Goal: Book appointment/travel/reservation

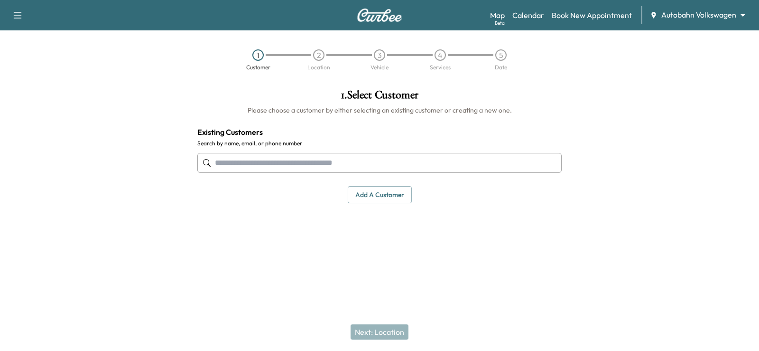
click at [368, 195] on button "Add a customer" at bounding box center [380, 195] width 64 height 18
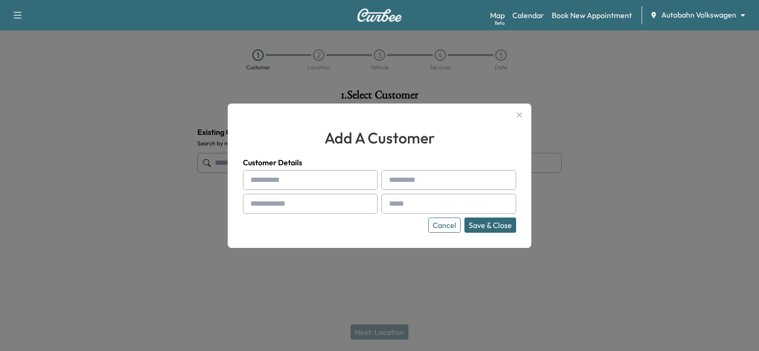
click at [521, 116] on icon "button" at bounding box center [519, 114] width 5 height 5
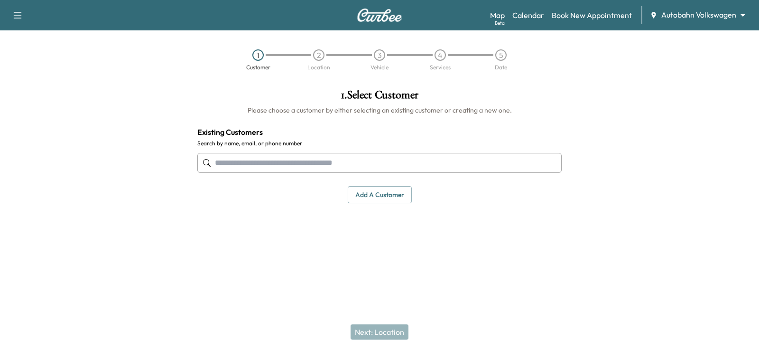
click at [231, 163] on input "text" at bounding box center [379, 163] width 365 height 20
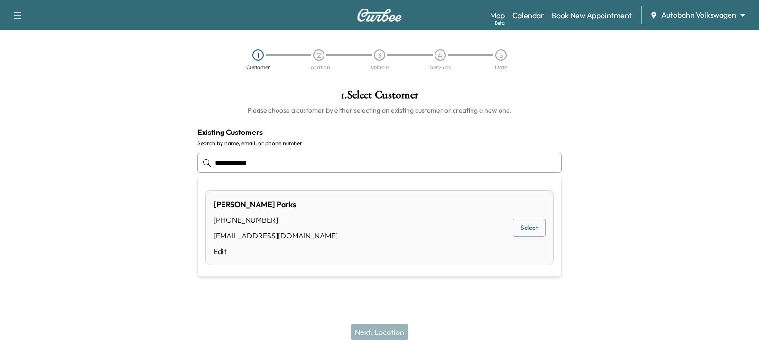
type input "**********"
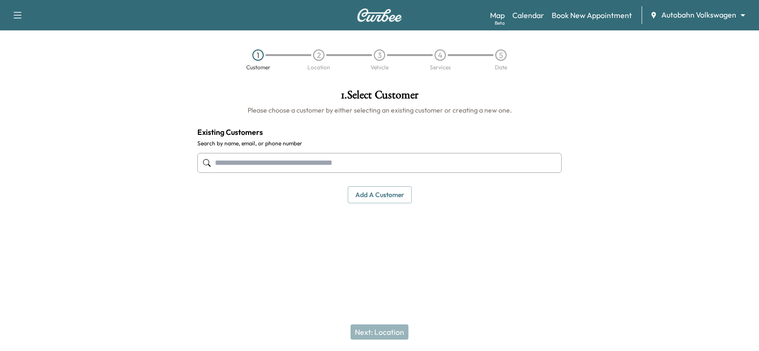
click at [258, 159] on input "text" at bounding box center [379, 163] width 365 height 20
click at [529, 16] on link "Calendar" at bounding box center [529, 14] width 32 height 11
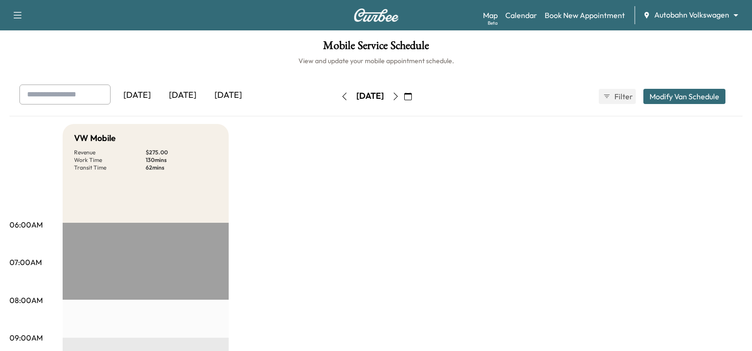
click at [341, 96] on icon "button" at bounding box center [345, 97] width 8 height 8
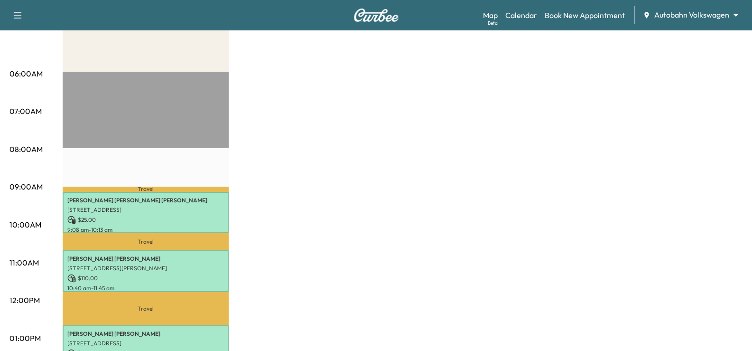
scroll to position [20, 0]
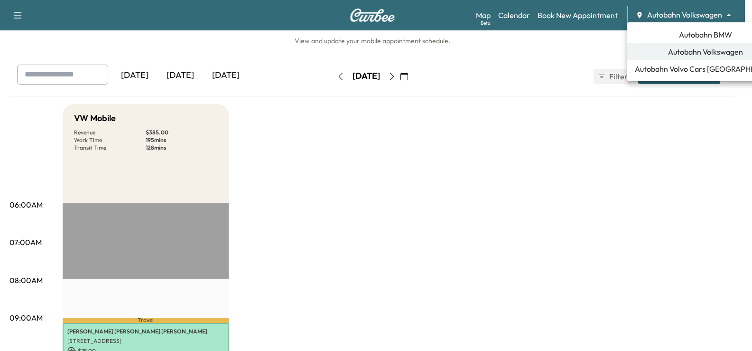
click at [683, 17] on body "Support Log Out Map Beta Calendar Book New Appointment Autobahn Volkswagen ****…" at bounding box center [376, 155] width 752 height 351
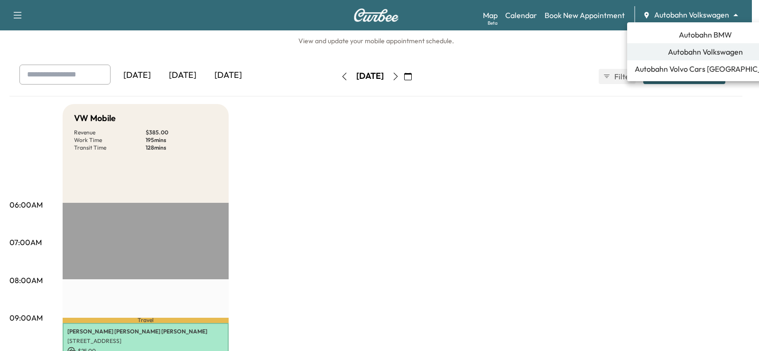
click at [695, 37] on span "Autobahn BMW" at bounding box center [705, 34] width 53 height 11
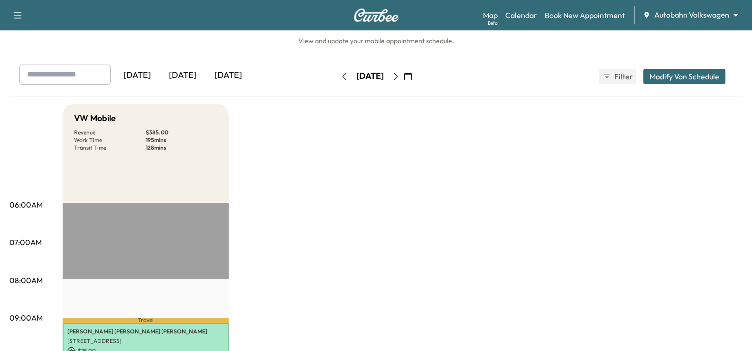
scroll to position [0, 0]
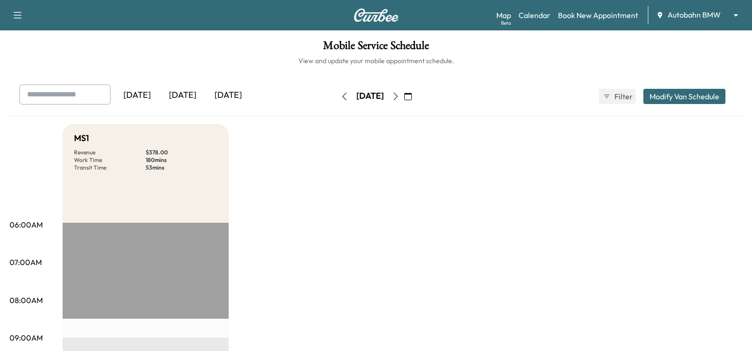
click at [341, 97] on icon "button" at bounding box center [345, 97] width 8 height 8
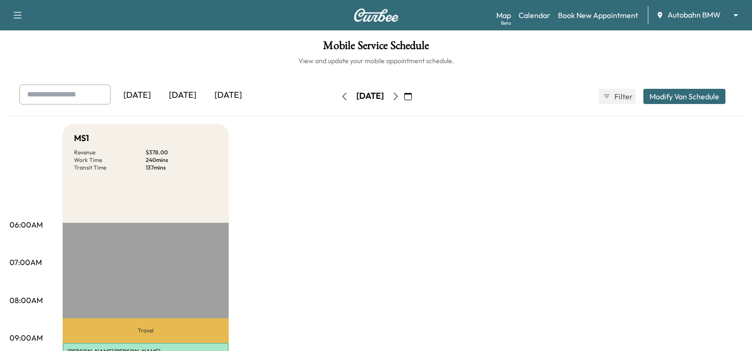
click at [400, 95] on icon "button" at bounding box center [396, 97] width 8 height 8
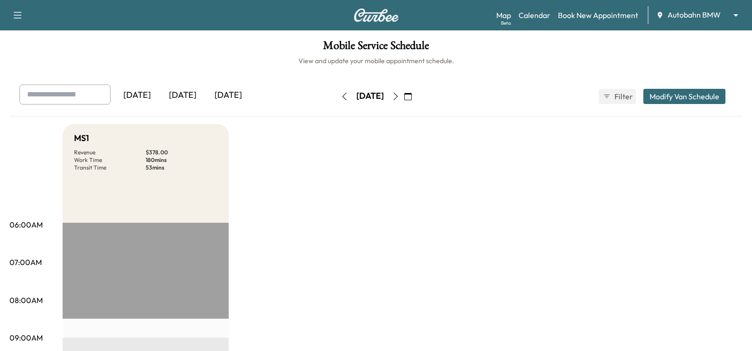
click at [42, 94] on input "text" at bounding box center [64, 94] width 91 height 20
type input "**********"
click at [141, 94] on div "[DATE]" at bounding box center [137, 95] width 46 height 22
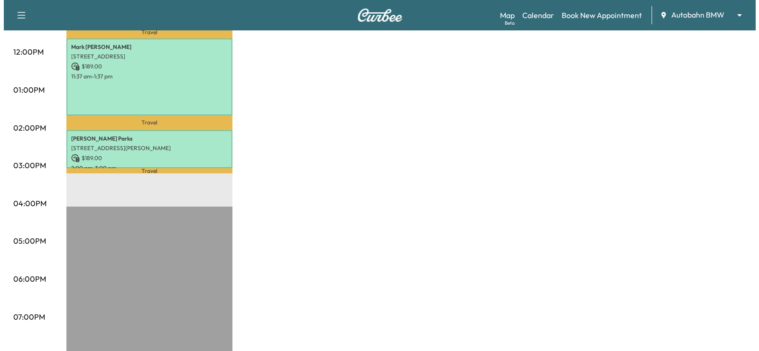
scroll to position [400, 0]
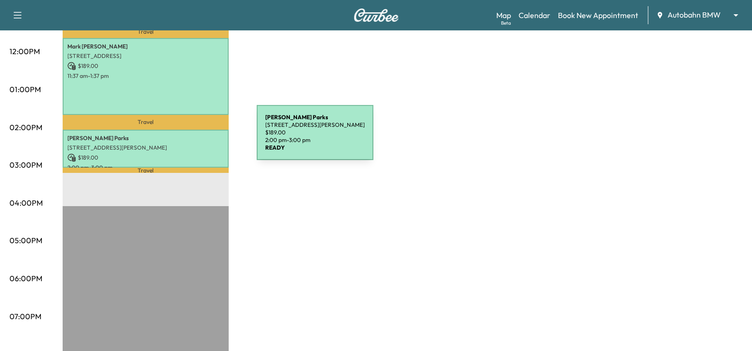
click at [186, 138] on p "[PERSON_NAME]" at bounding box center [145, 138] width 157 height 8
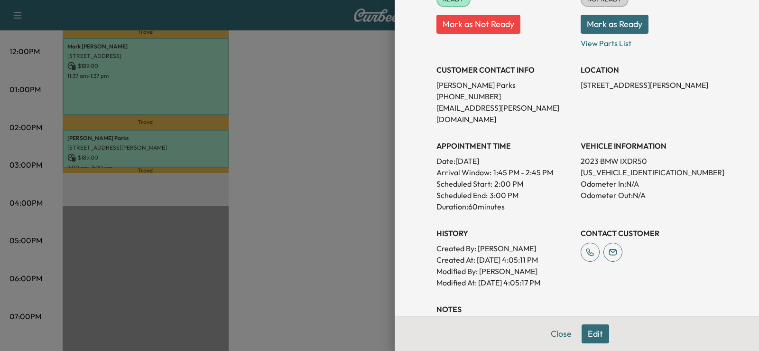
scroll to position [278, 0]
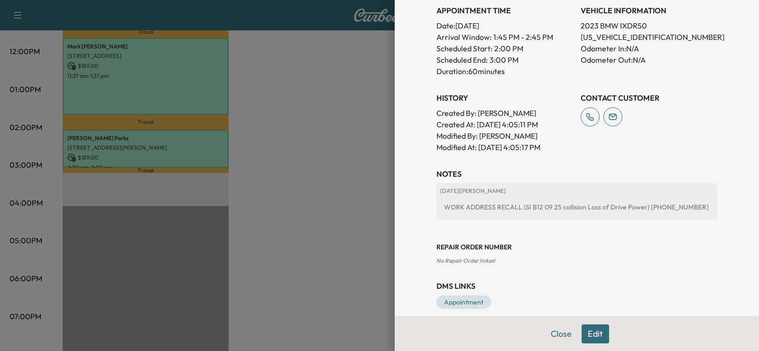
click at [587, 331] on button "Edit" at bounding box center [596, 333] width 28 height 19
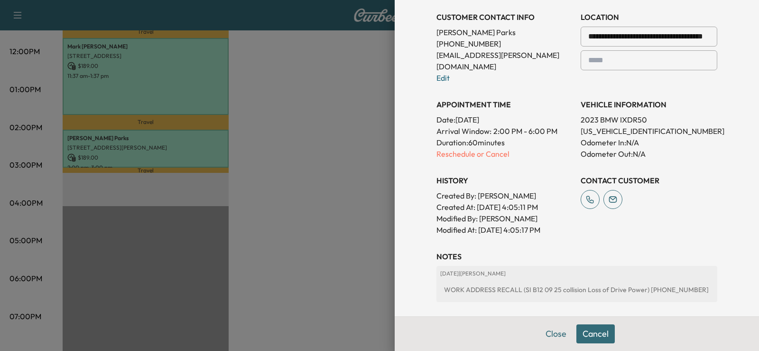
scroll to position [214, 0]
click at [444, 149] on p "Reschedule or Cancel" at bounding box center [505, 154] width 137 height 11
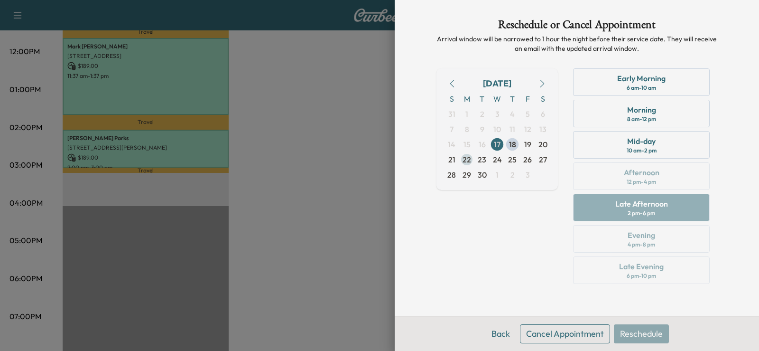
click at [466, 158] on span "22" at bounding box center [467, 159] width 9 height 11
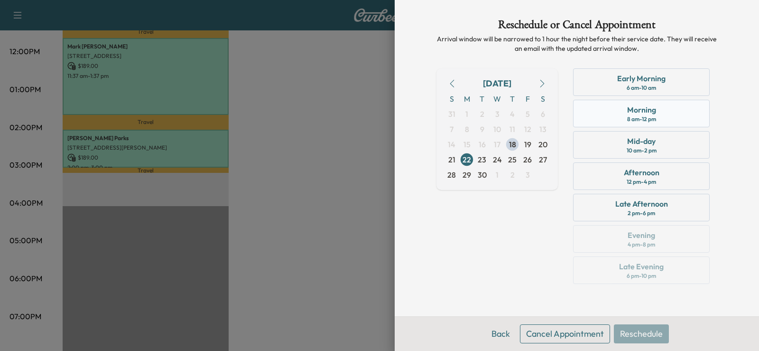
click at [664, 113] on div "Morning 8 am - 12 pm" at bounding box center [641, 114] width 137 height 28
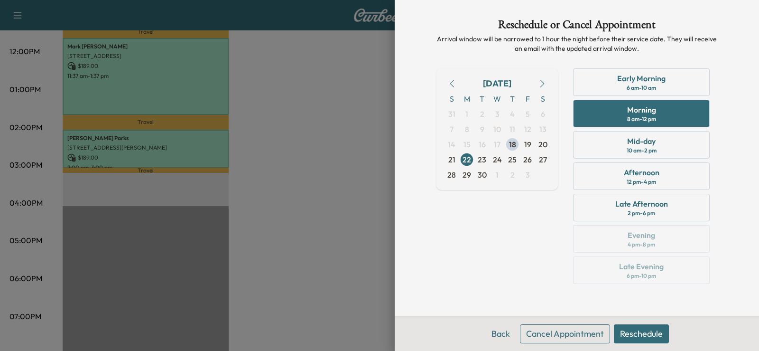
click at [333, 69] on div at bounding box center [379, 175] width 759 height 351
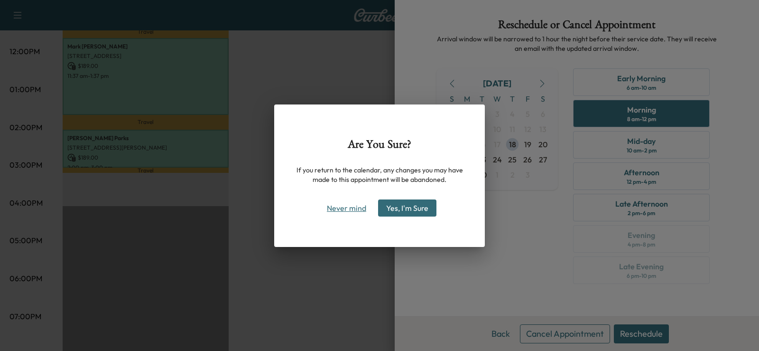
click at [348, 207] on button "Never mind" at bounding box center [347, 207] width 48 height 15
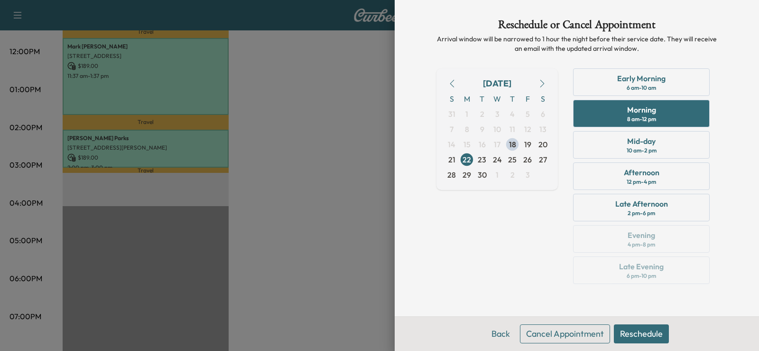
click at [169, 230] on div at bounding box center [379, 175] width 759 height 351
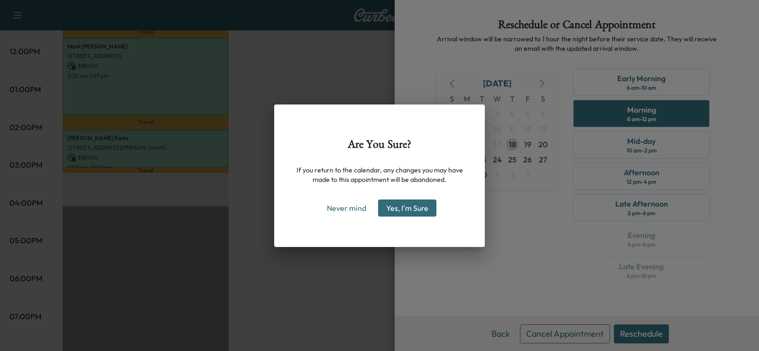
click at [406, 206] on button "Yes, I'm Sure" at bounding box center [407, 207] width 58 height 17
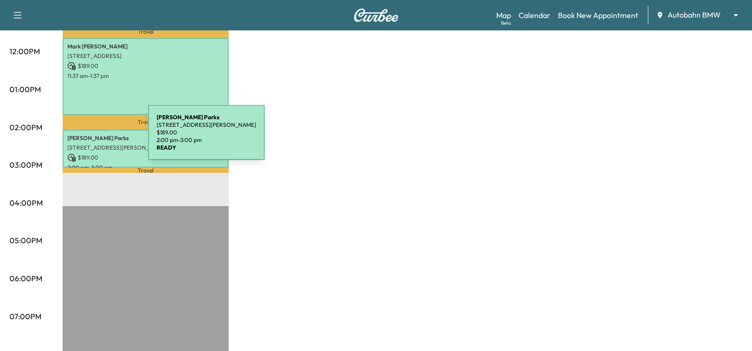
click at [77, 138] on p "[PERSON_NAME]" at bounding box center [145, 138] width 157 height 8
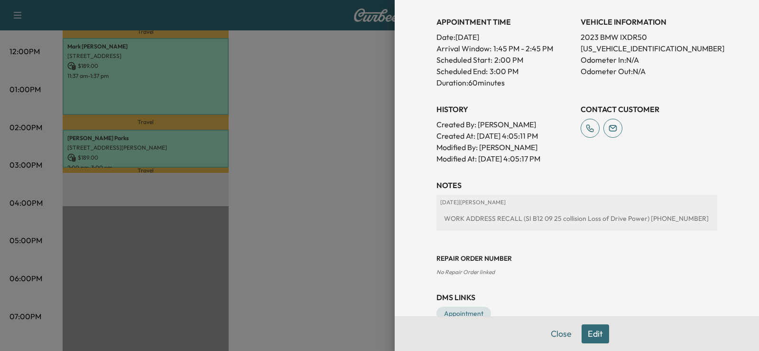
scroll to position [278, 0]
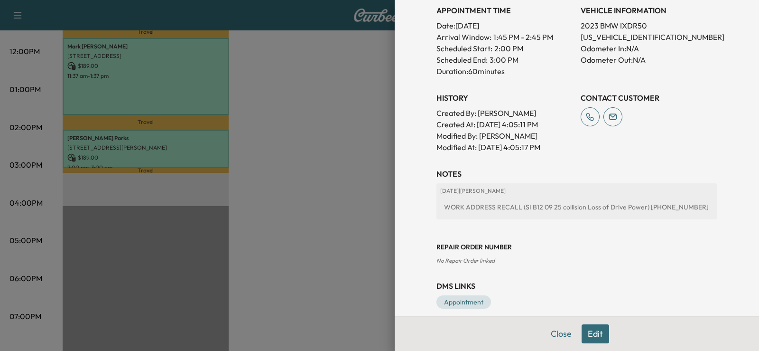
click at [591, 332] on button "Edit" at bounding box center [596, 333] width 28 height 19
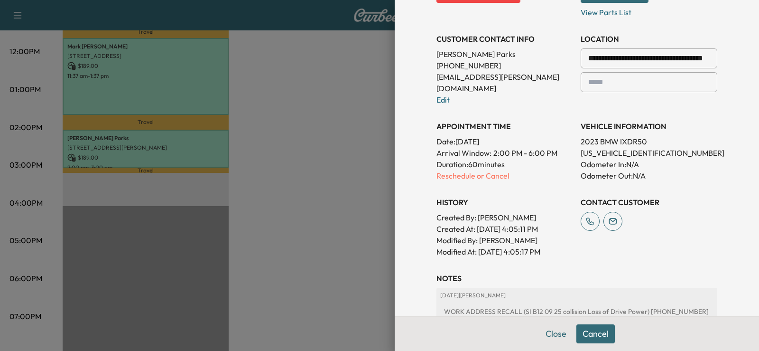
scroll to position [167, 0]
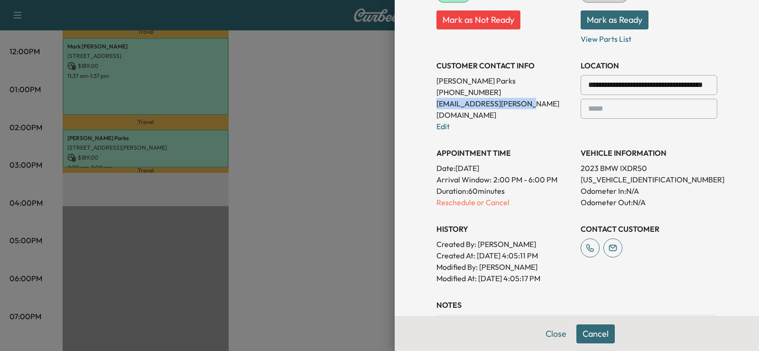
drag, startPoint x: 525, startPoint y: 103, endPoint x: 427, endPoint y: 105, distance: 97.8
click at [427, 105] on div "**********" at bounding box center [577, 152] width 304 height 638
click at [437, 122] on link "Edit" at bounding box center [443, 126] width 13 height 9
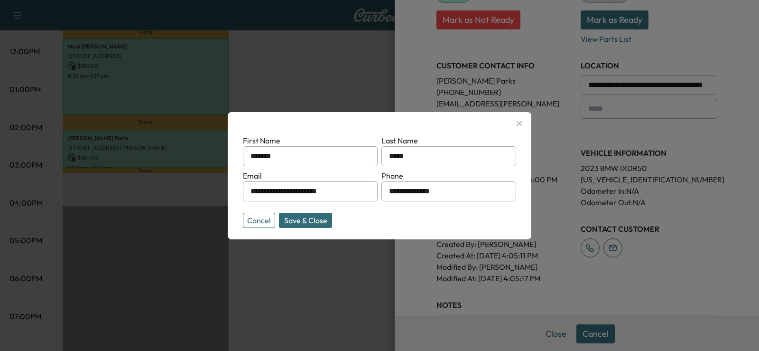
drag, startPoint x: 350, startPoint y: 191, endPoint x: 246, endPoint y: 184, distance: 104.2
click at [246, 184] on input "**********" at bounding box center [310, 191] width 135 height 20
type input "*"
type input "**********"
click at [322, 217] on button "Save & Close" at bounding box center [305, 220] width 53 height 15
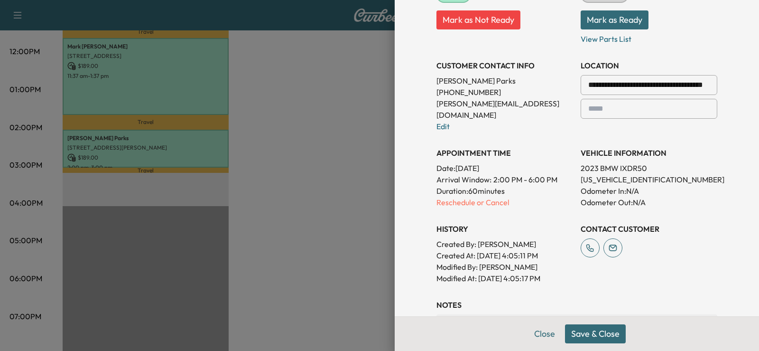
click at [604, 339] on button "Save & Close" at bounding box center [595, 333] width 61 height 19
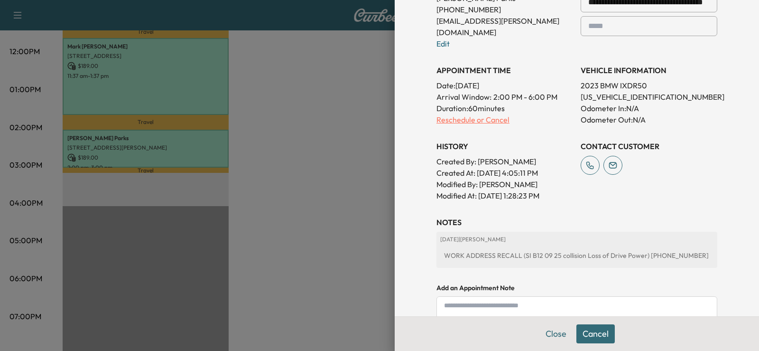
scroll to position [311, 0]
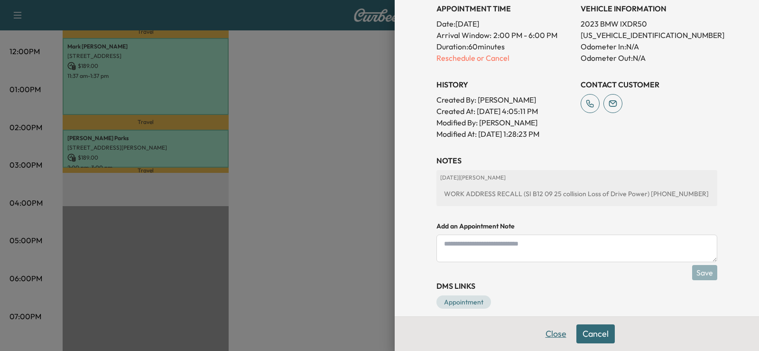
click at [545, 331] on button "Close" at bounding box center [556, 333] width 33 height 19
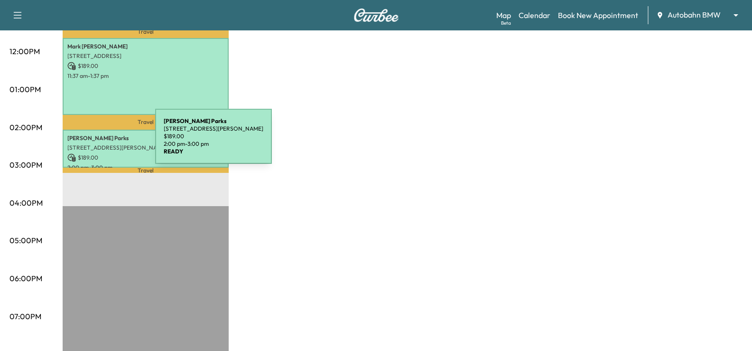
click at [84, 144] on p "[STREET_ADDRESS][PERSON_NAME]" at bounding box center [145, 148] width 157 height 8
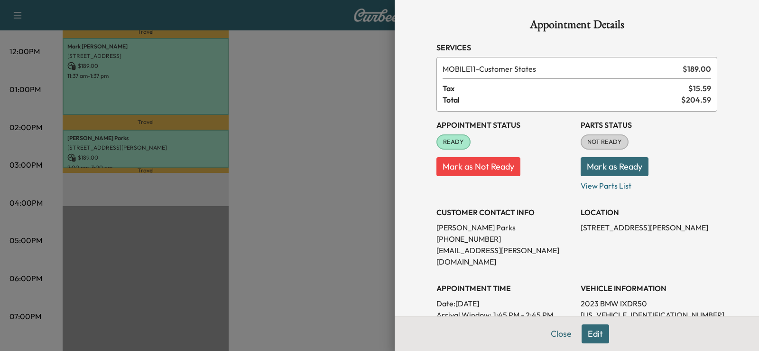
click at [584, 334] on button "Edit" at bounding box center [596, 333] width 28 height 19
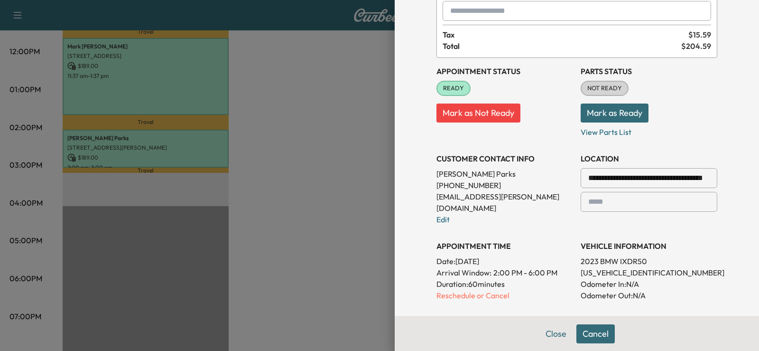
scroll to position [142, 0]
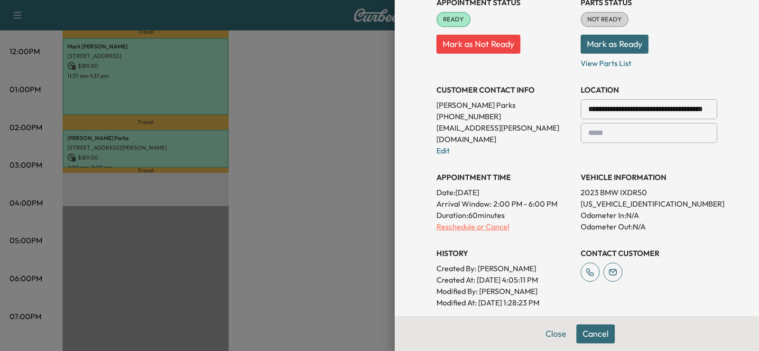
click at [448, 221] on p "Reschedule or Cancel" at bounding box center [505, 226] width 137 height 11
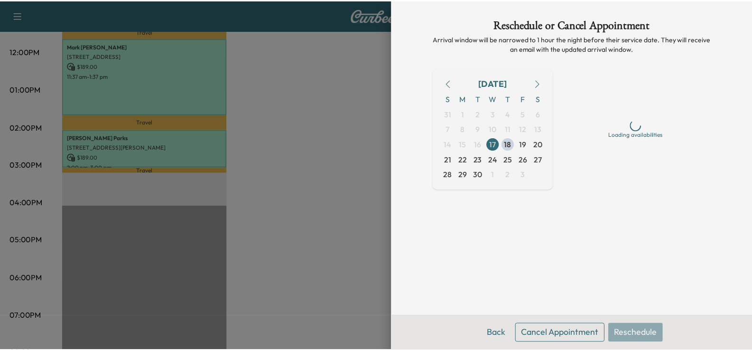
scroll to position [0, 0]
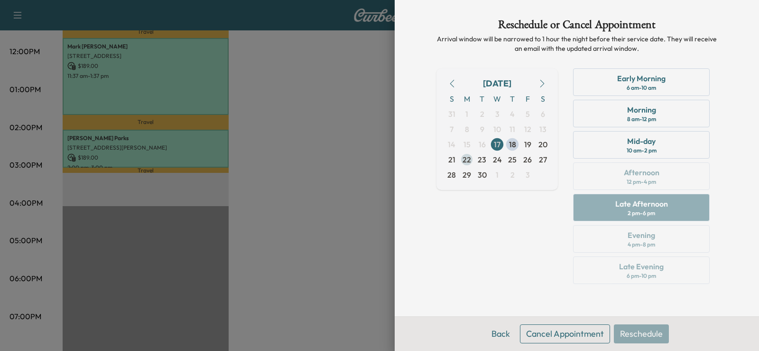
click at [464, 159] on span "22" at bounding box center [467, 159] width 9 height 11
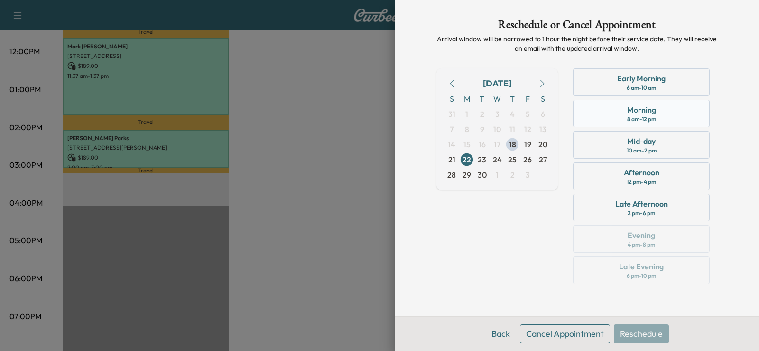
click at [654, 110] on div "Morning" at bounding box center [641, 109] width 29 height 11
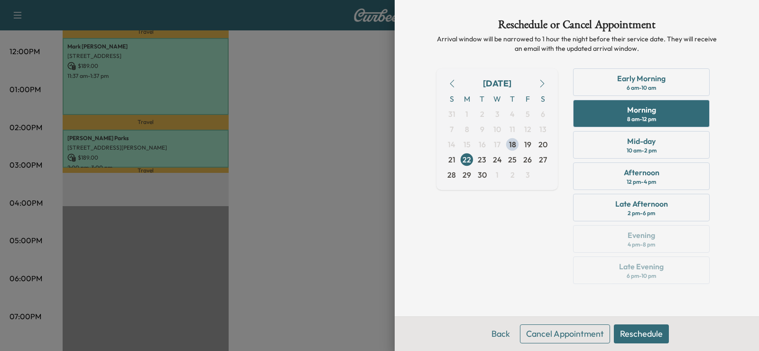
click at [634, 333] on button "Reschedule" at bounding box center [641, 333] width 55 height 19
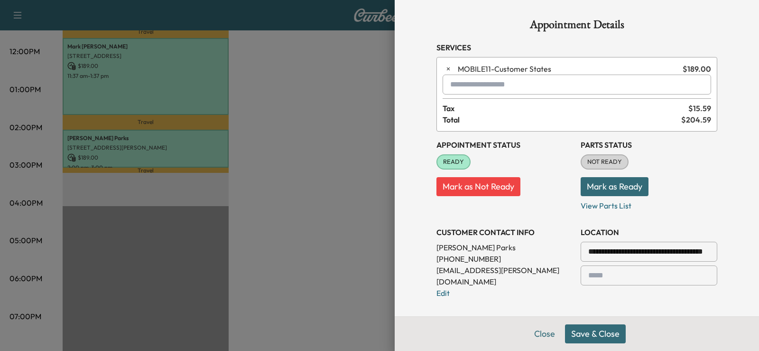
click at [594, 335] on button "Save & Close" at bounding box center [595, 333] width 61 height 19
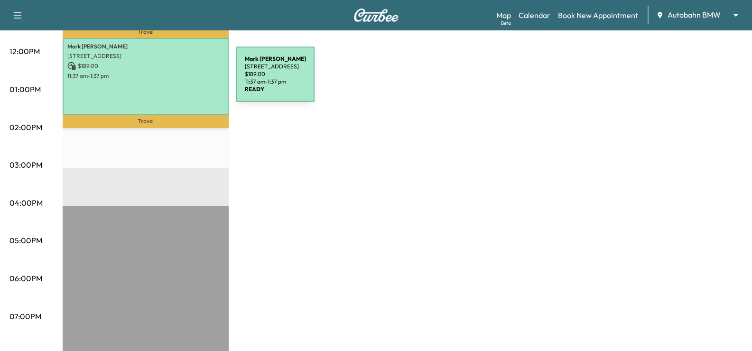
click at [165, 80] on div "[PERSON_NAME] [STREET_ADDRESS] $ 189.00 11:37 am - 1:37 pm" at bounding box center [146, 76] width 166 height 77
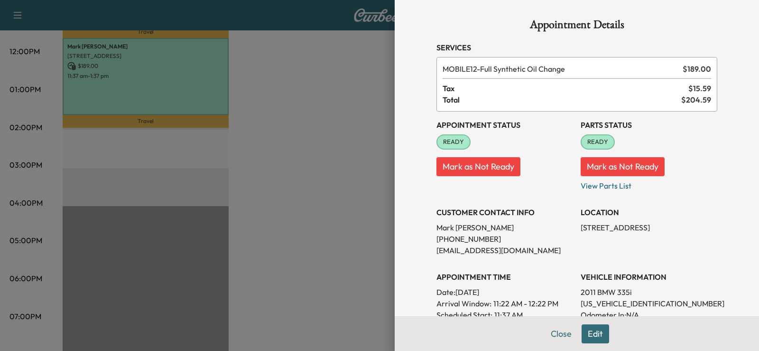
click at [333, 219] on div at bounding box center [379, 175] width 759 height 351
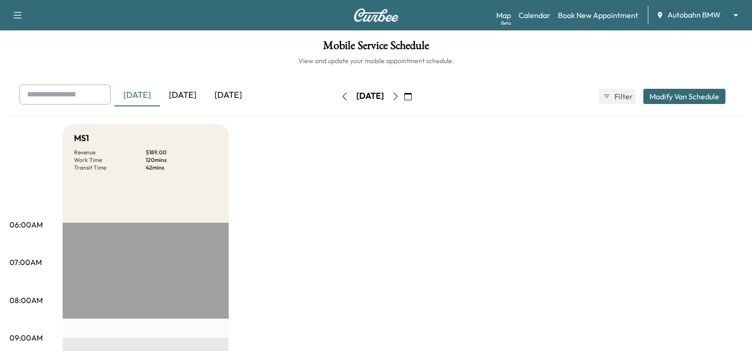
click at [412, 96] on icon "button" at bounding box center [408, 97] width 8 height 8
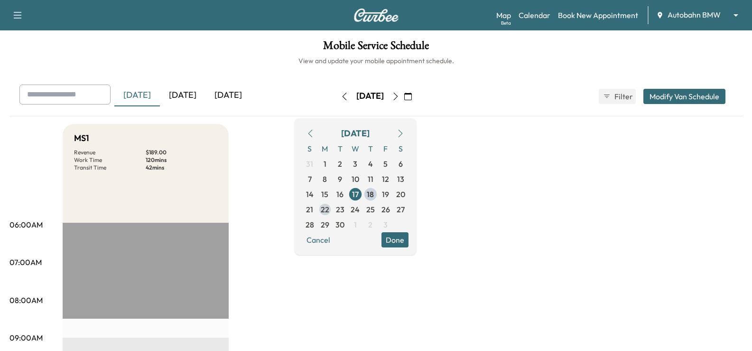
click at [329, 208] on span "22" at bounding box center [325, 209] width 9 height 11
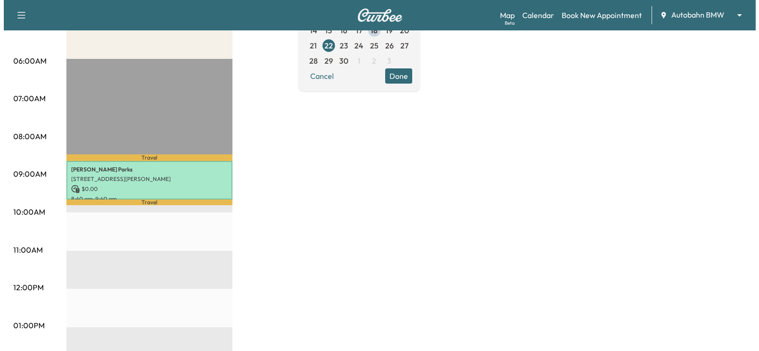
scroll to position [47, 0]
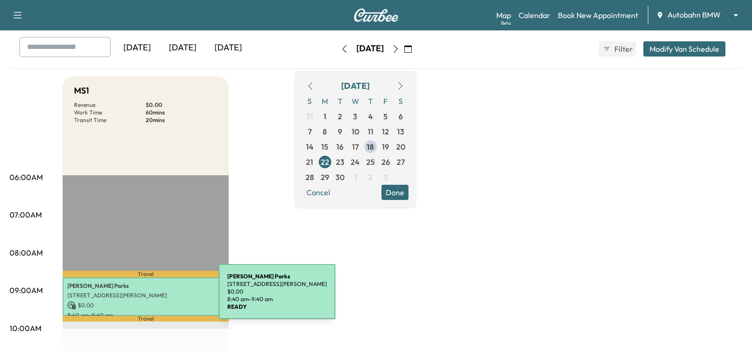
click at [148, 297] on p "[STREET_ADDRESS][PERSON_NAME]" at bounding box center [145, 295] width 157 height 8
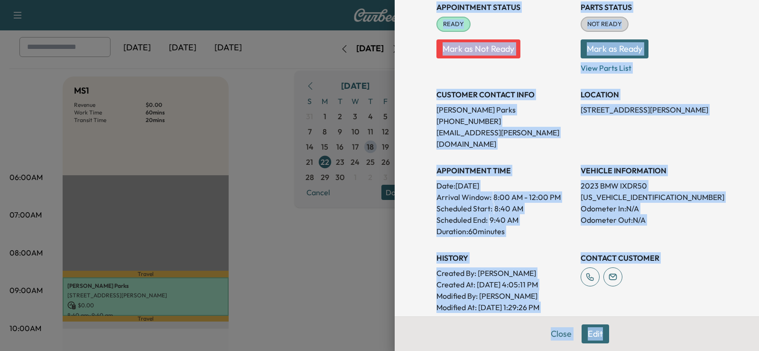
scroll to position [135, 0]
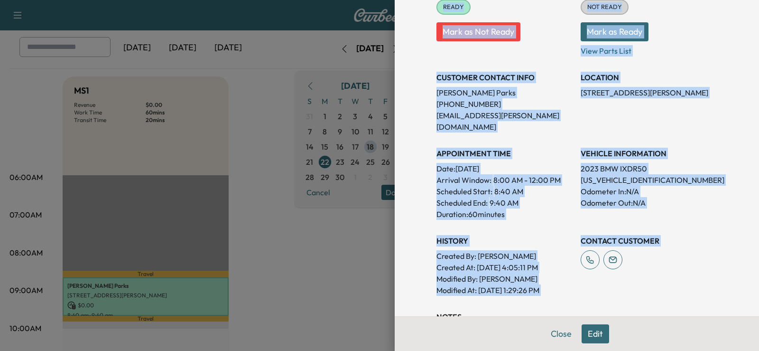
drag, startPoint x: 432, startPoint y: 19, endPoint x: 704, endPoint y: 271, distance: 371.8
click at [704, 271] on div "Appointment Details Services MOBILE11 - CUSTOMER STATES $ 0.00 Tax $ 0.00 Total…" at bounding box center [577, 167] width 304 height 605
copy div "Appointment Details Services MOBILE11 - CUSTOMER STATES $ 0.00 Tax $ 0.00 Total…"
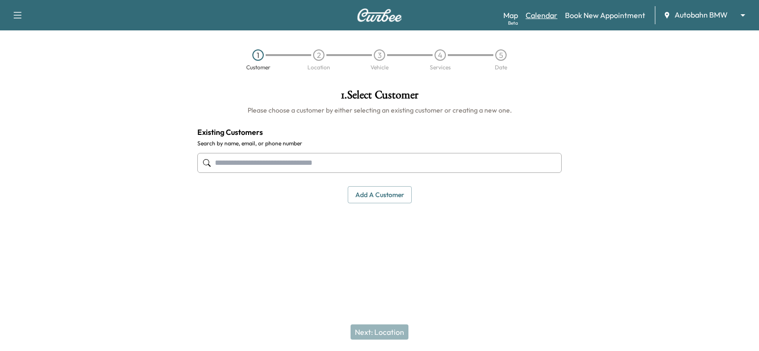
click at [536, 17] on link "Calendar" at bounding box center [542, 14] width 32 height 11
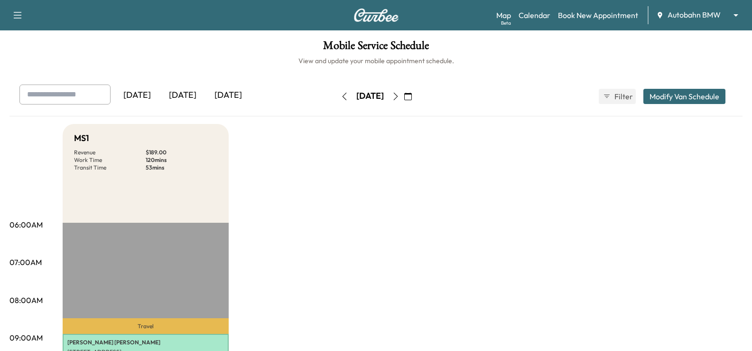
click at [412, 95] on icon "button" at bounding box center [408, 97] width 8 height 8
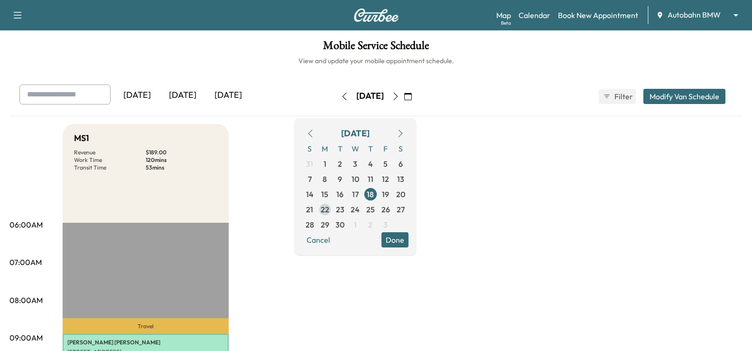
click at [329, 208] on span "22" at bounding box center [325, 209] width 9 height 11
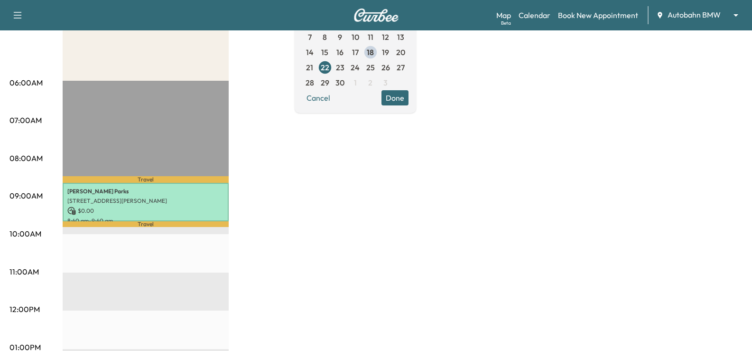
scroll to position [142, 0]
